Goal: Information Seeking & Learning: Learn about a topic

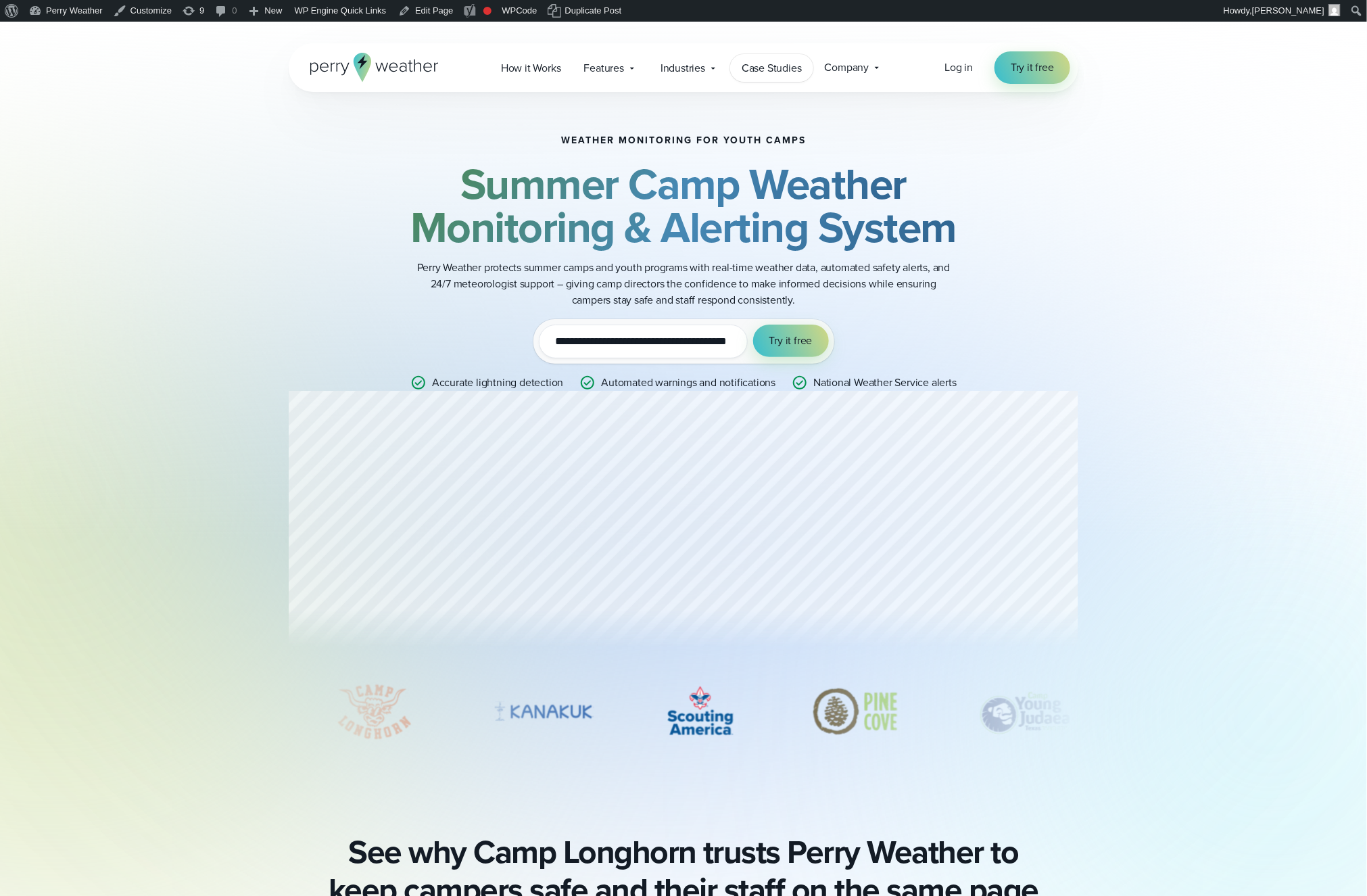
click at [794, 66] on span "Case Studies" at bounding box center [771, 68] width 60 height 16
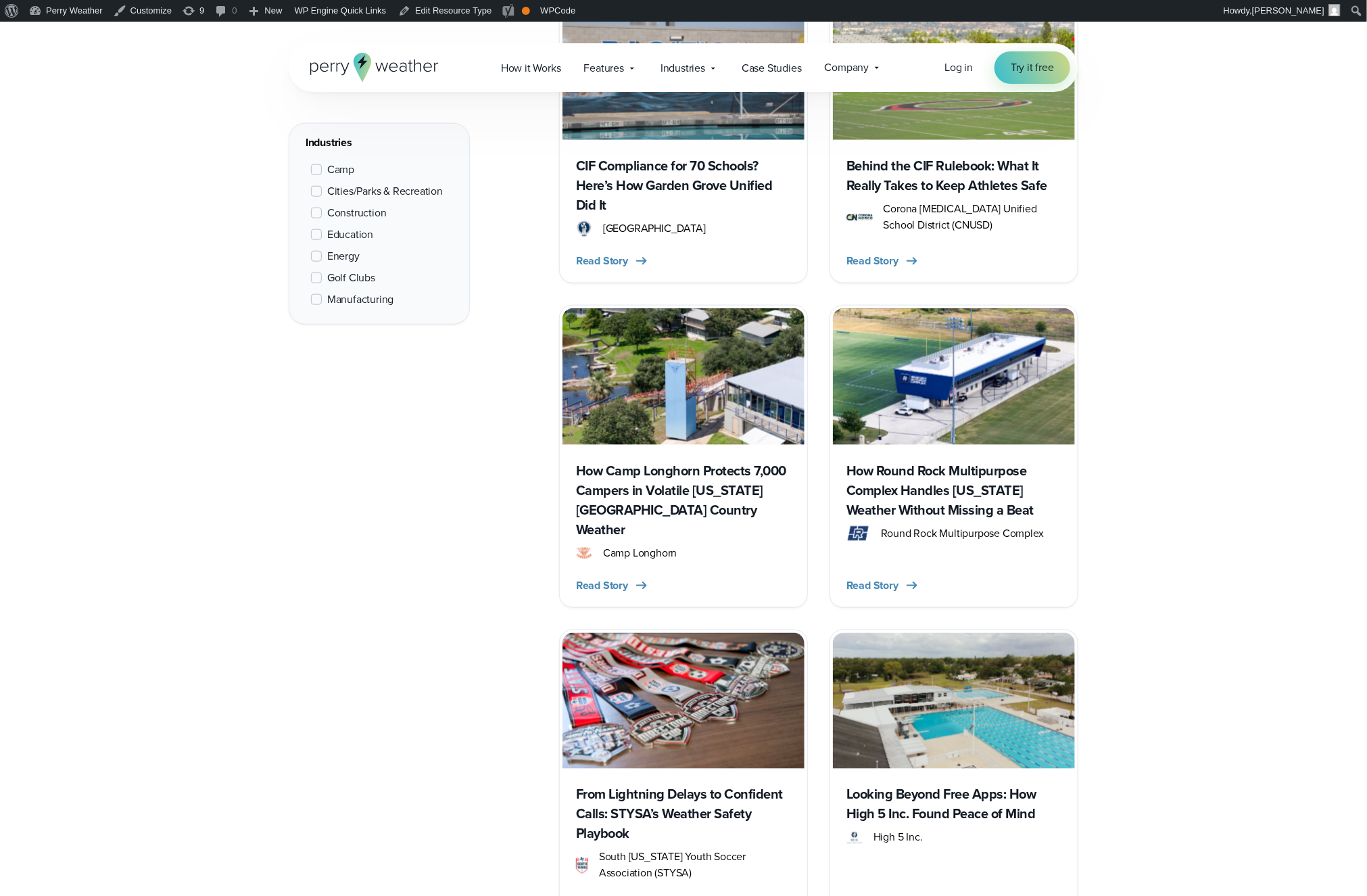
scroll to position [865, 0]
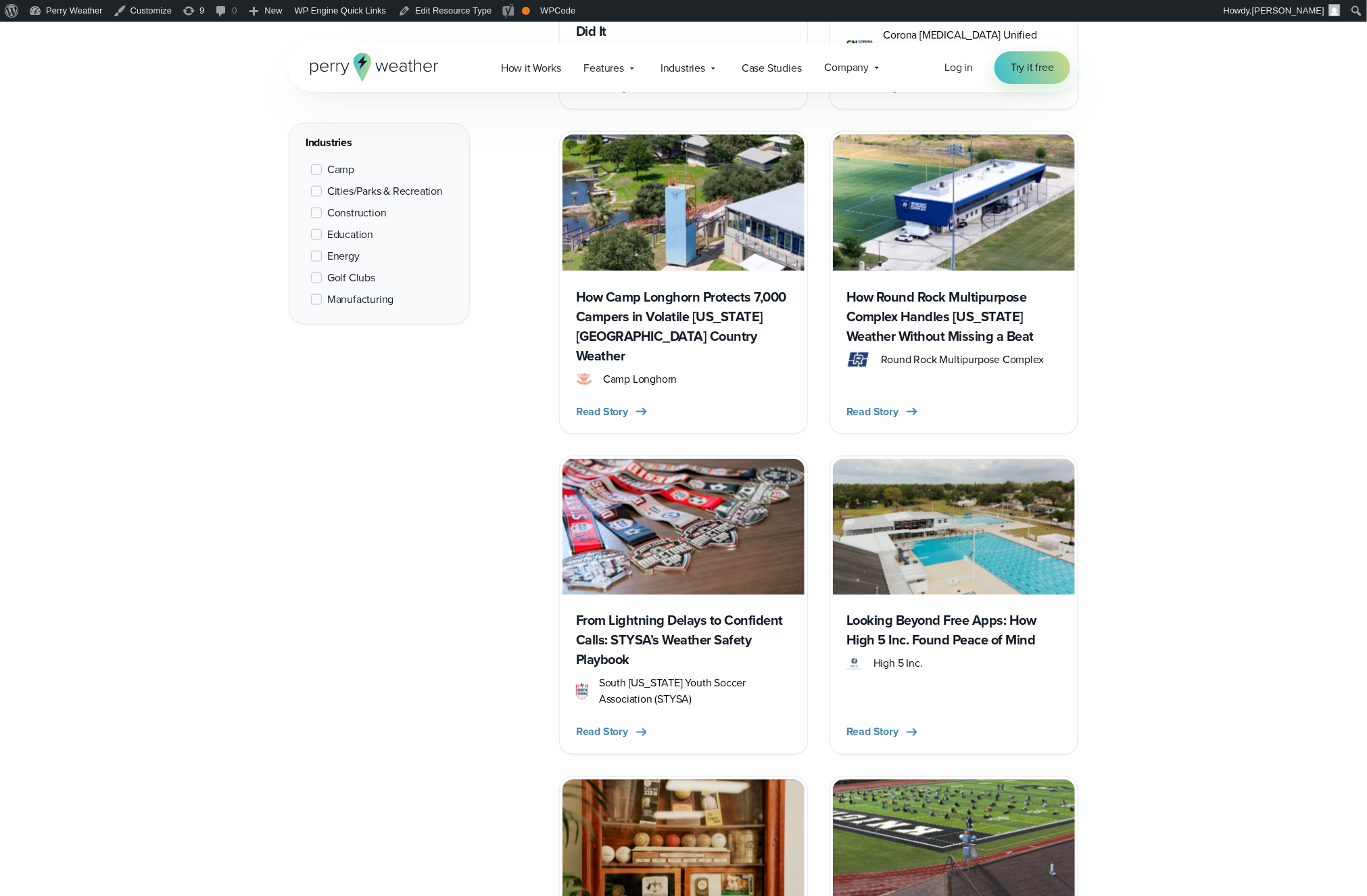
click at [699, 614] on h3 "From Lightning Delays to Confident Calls: STYSA’s Weather Safety Playbook" at bounding box center [684, 641] width 215 height 59
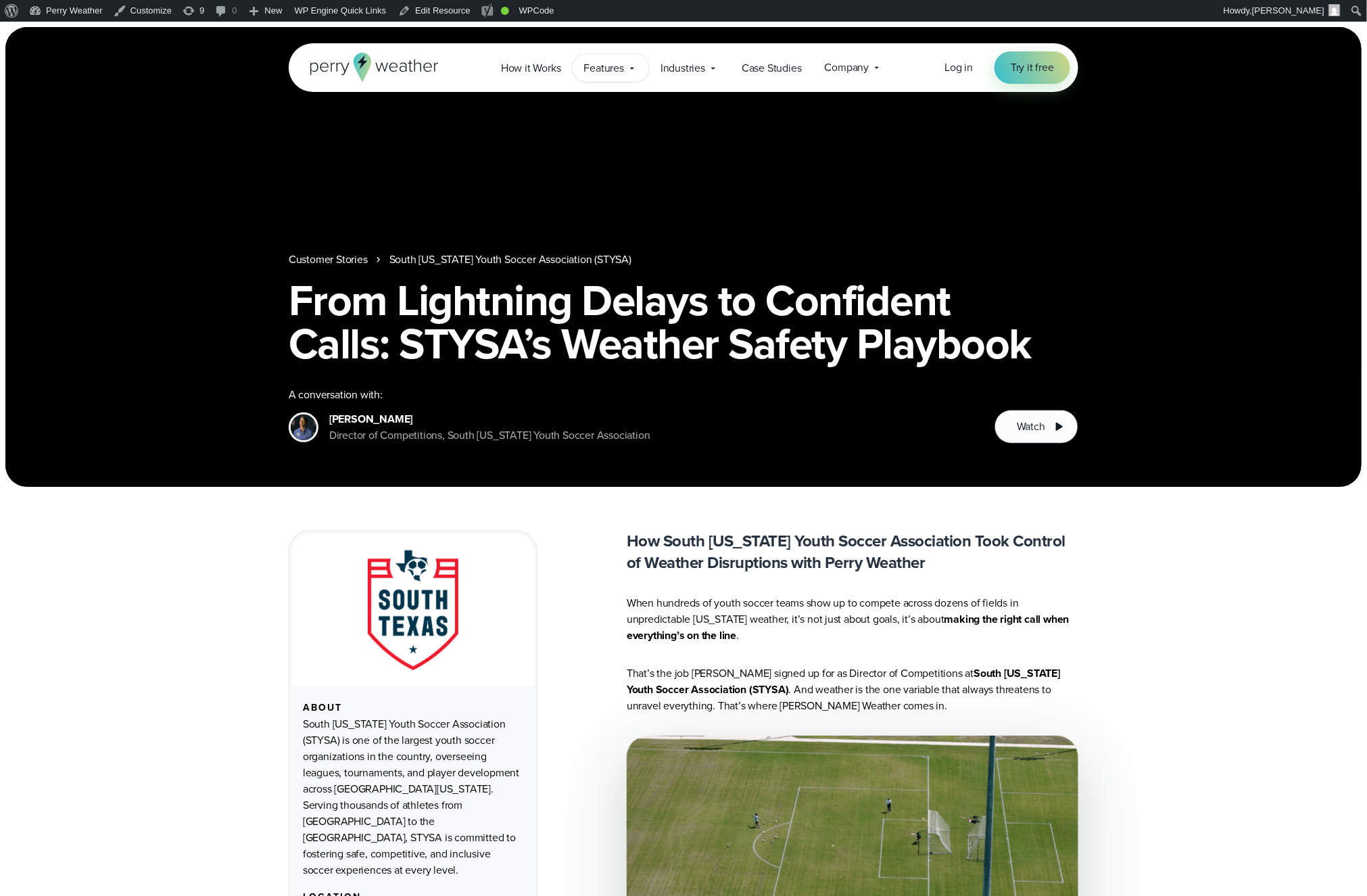
click at [601, 67] on span "Features" at bounding box center [604, 68] width 39 height 16
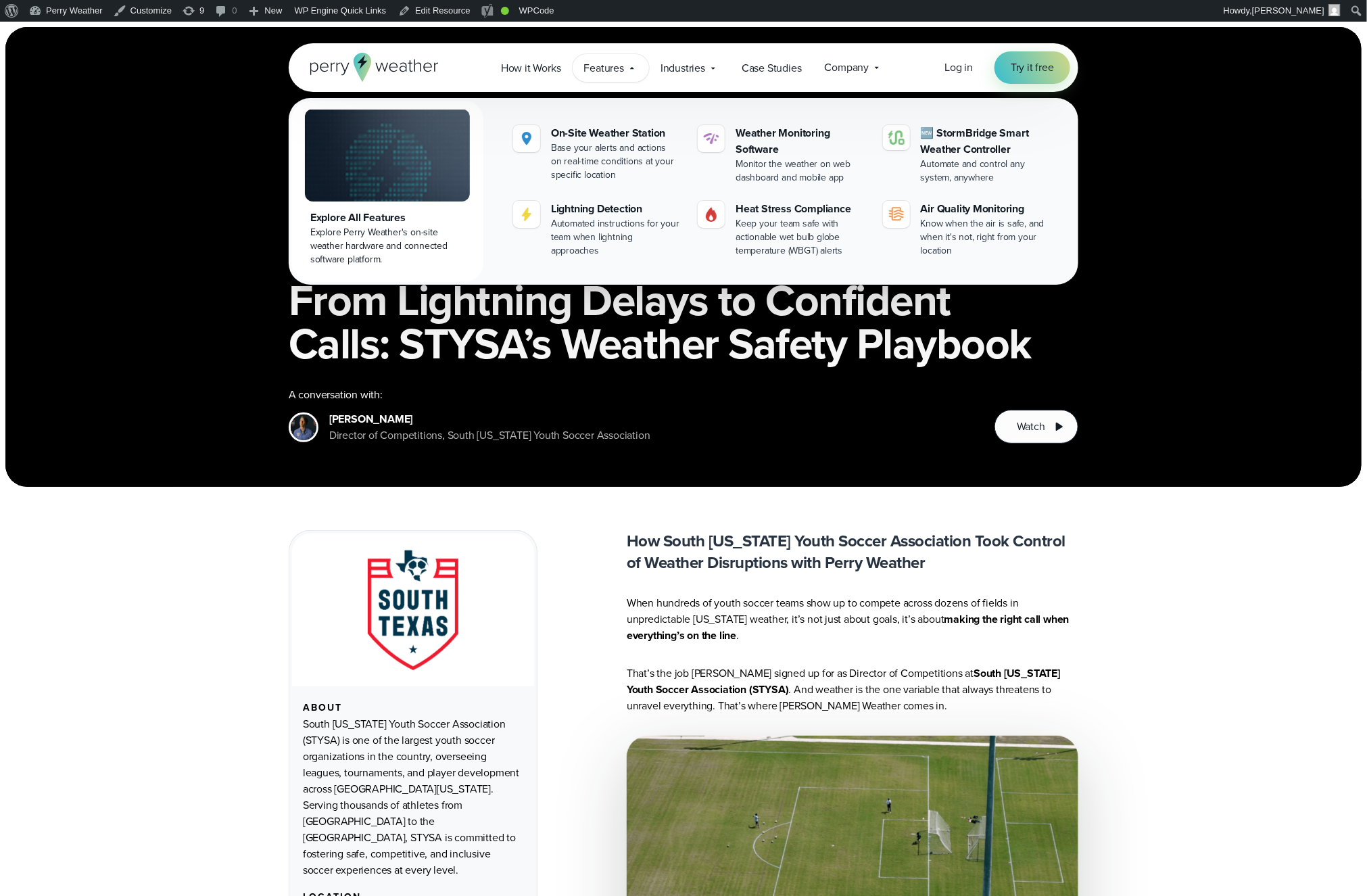
click at [432, 210] on div "Explore All Features" at bounding box center [387, 218] width 155 height 16
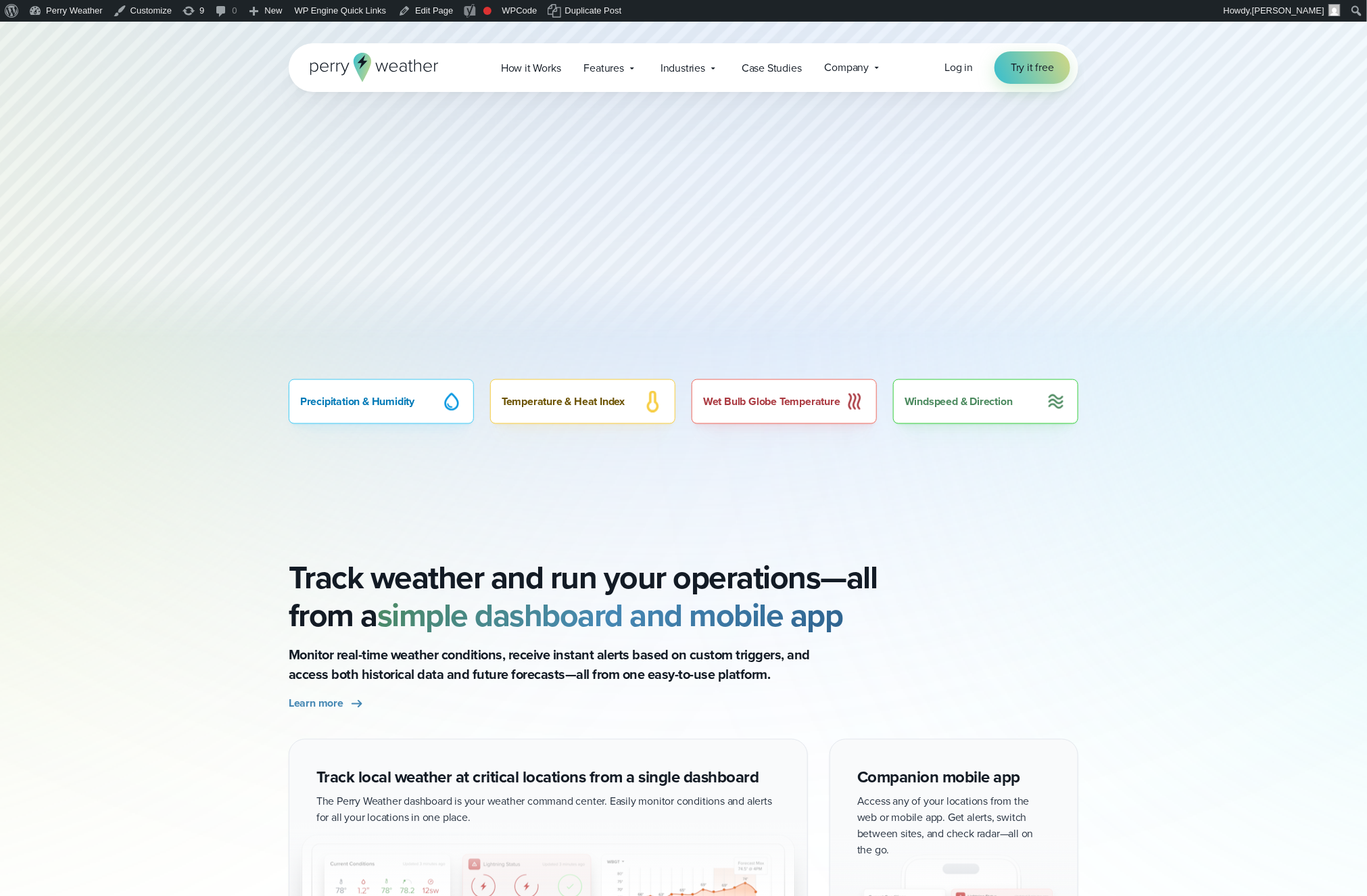
scroll to position [885, 0]
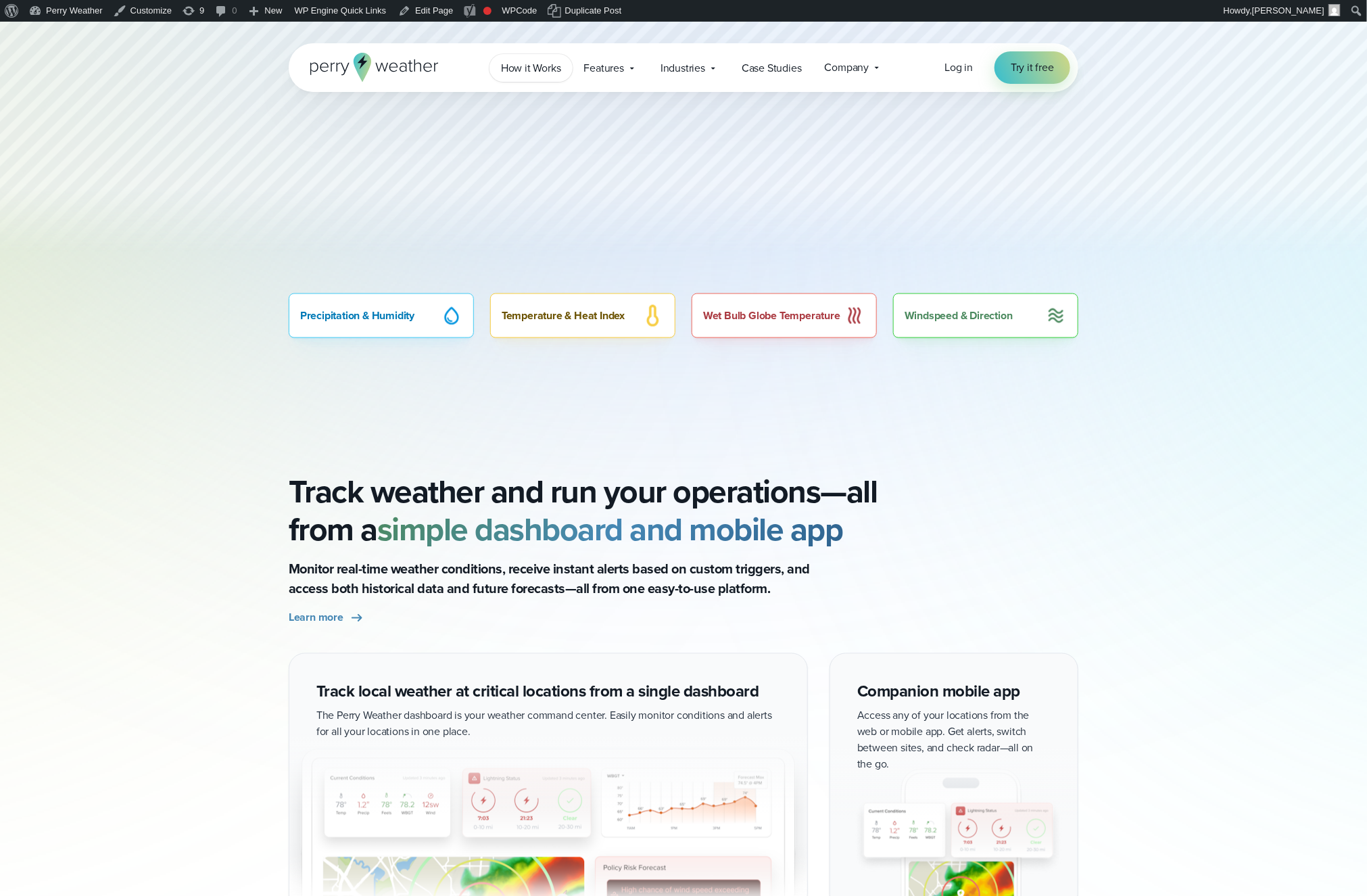
click at [557, 63] on span "How it Works" at bounding box center [531, 68] width 60 height 16
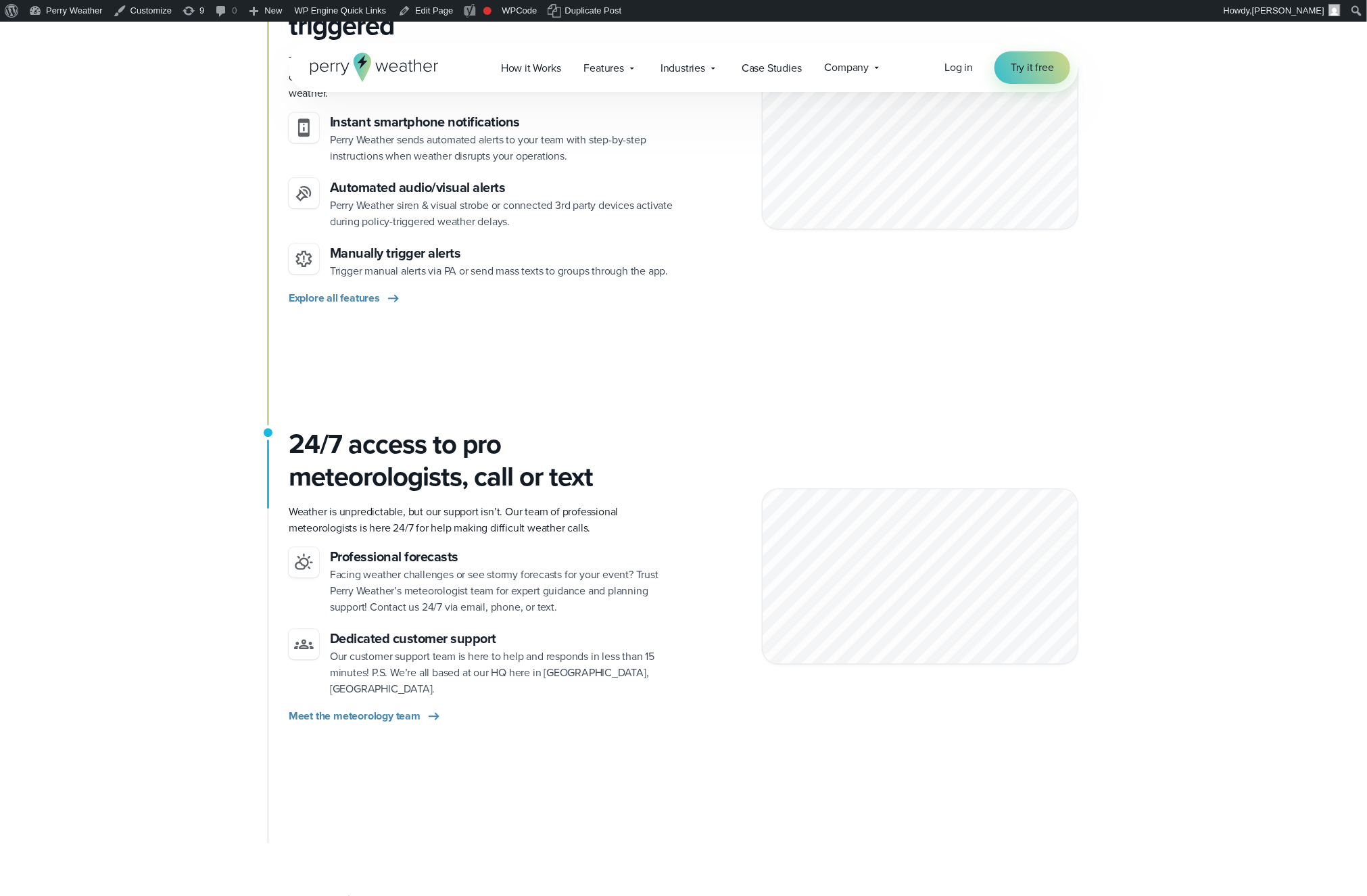
scroll to position [1376, 0]
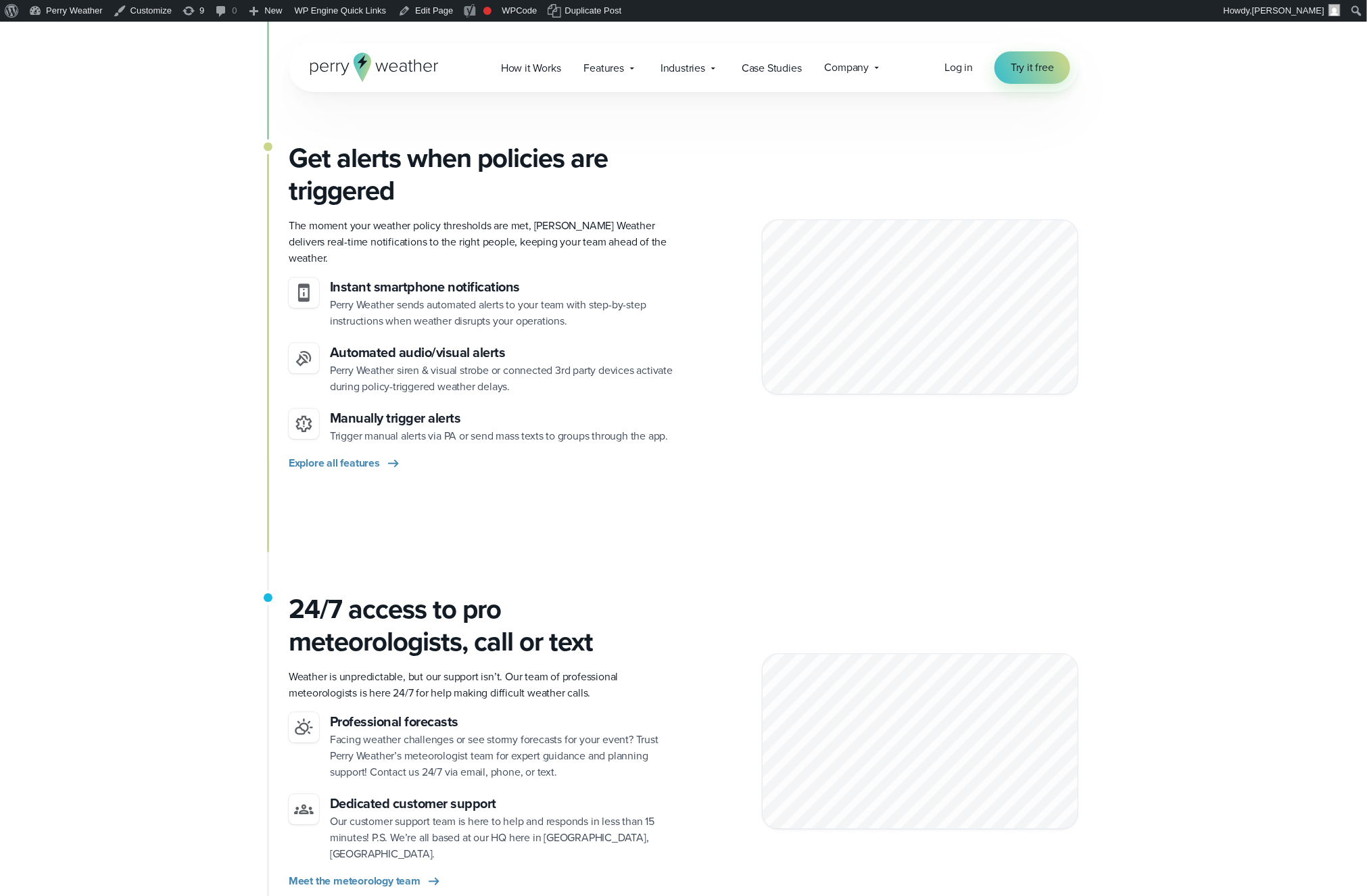
click at [511, 428] on span "Trigger manual alerts via PA or send mass texts to groups through the app." at bounding box center [498, 436] width 338 height 16
click at [646, 455] on div "Explore all features" at bounding box center [481, 463] width 384 height 16
click at [686, 79] on div "Industries Featured Case Study How PGA of America is Prioritizing Golfer Safety…" at bounding box center [689, 68] width 81 height 28
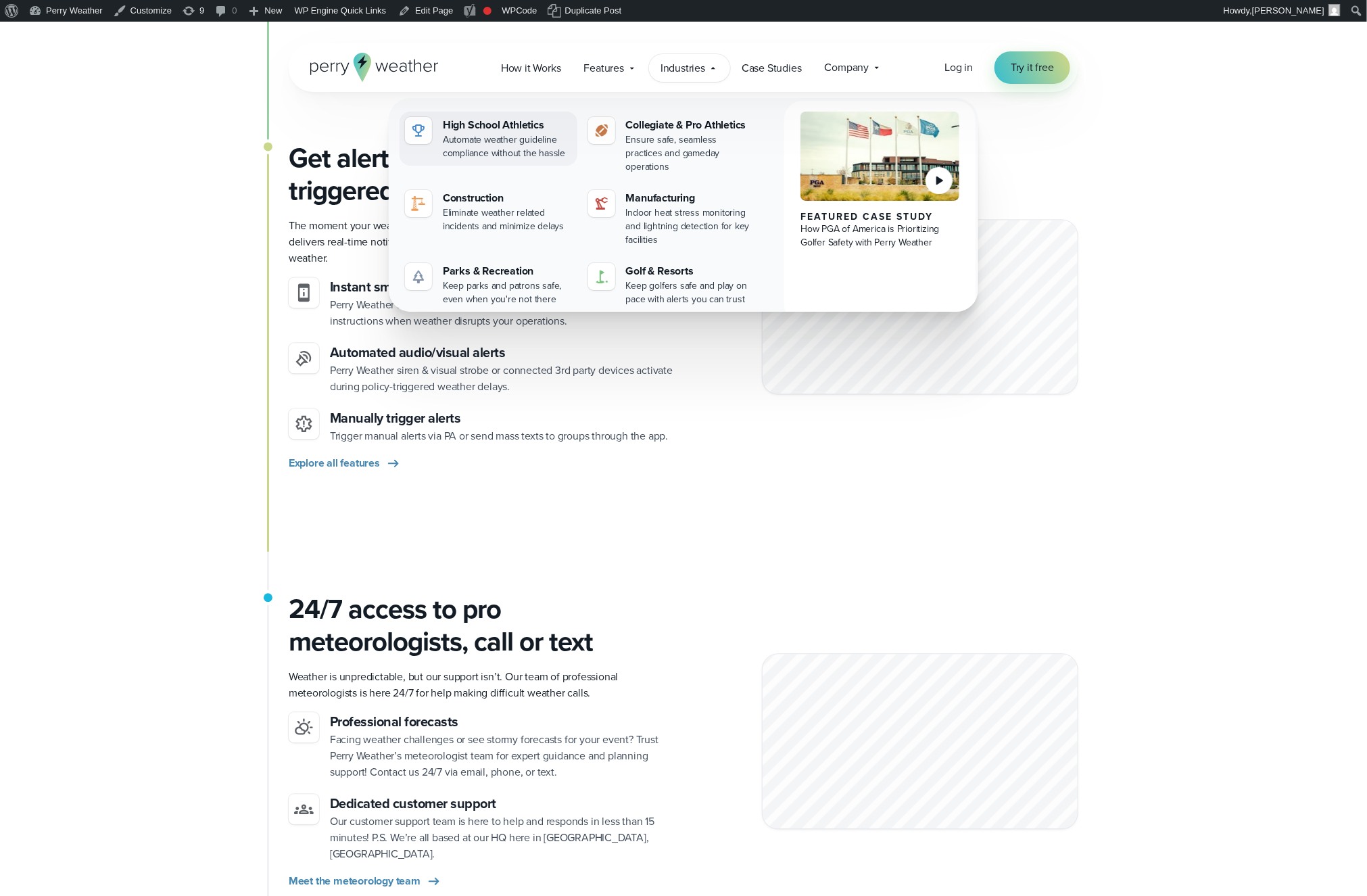
click at [478, 133] on div "Automate weather guideline compliance without the hassle" at bounding box center [507, 146] width 129 height 27
